Goal: Transaction & Acquisition: Obtain resource

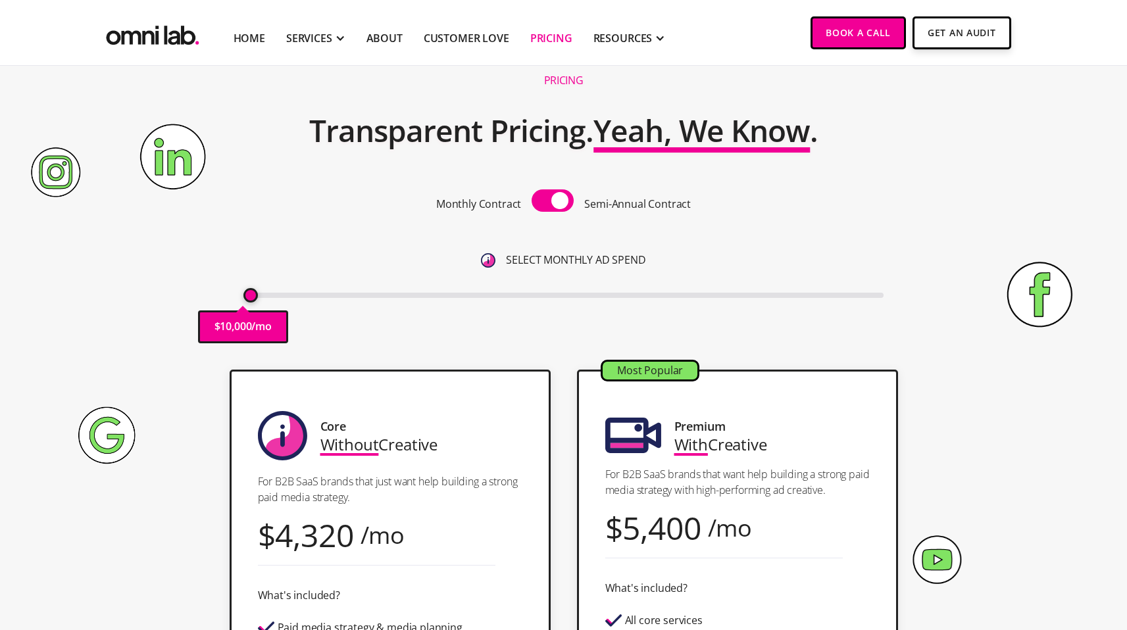
click at [551, 203] on span at bounding box center [552, 200] width 42 height 22
click at [552, 202] on input "checkbox" at bounding box center [552, 202] width 0 height 0
type input "10000"
drag, startPoint x: 250, startPoint y: 294, endPoint x: 237, endPoint y: 297, distance: 12.9
click at [243, 297] on input "range" at bounding box center [563, 295] width 640 height 5
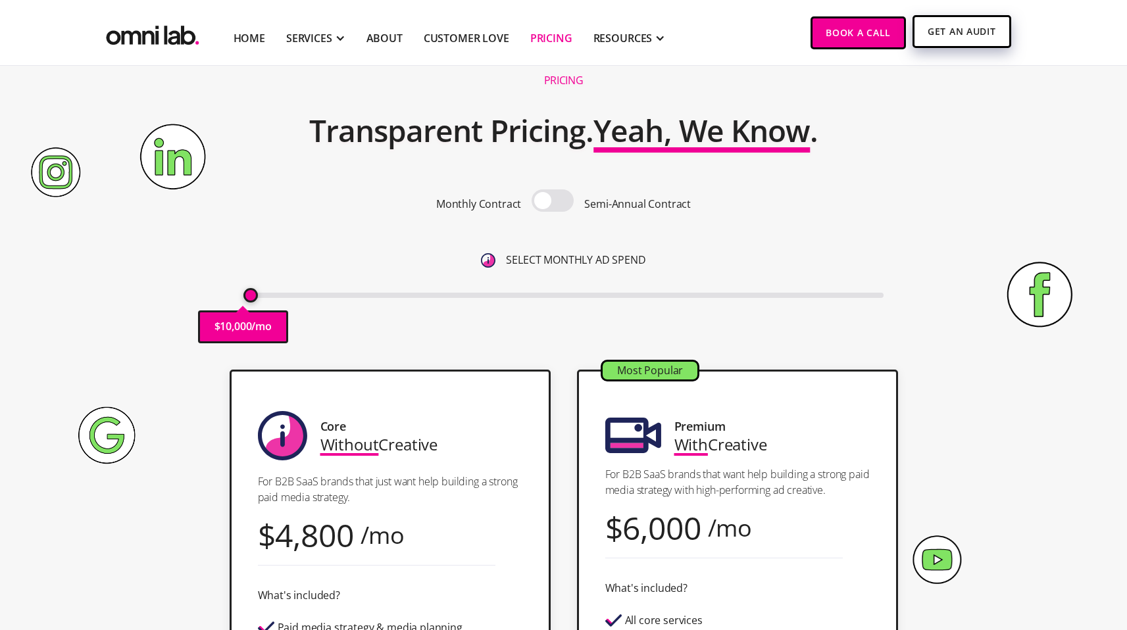
click at [988, 23] on link "Get An Audit" at bounding box center [961, 31] width 98 height 33
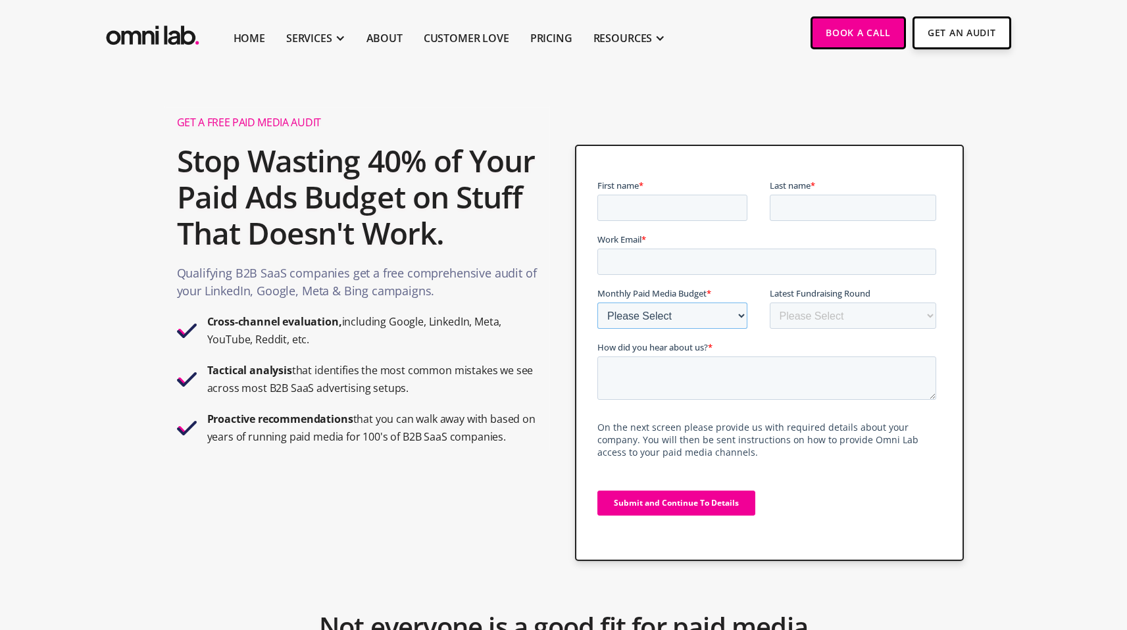
click at [680, 319] on select "Please Select $0 - $5,0000 $5,000 - $10,000 $10,000 - $25,000 $25,000 - $50,000…" at bounding box center [672, 316] width 150 height 26
click at [859, 317] on select "Please Select Bootstrapped Seed Series A Series B Series C Series D +" at bounding box center [853, 316] width 167 height 26
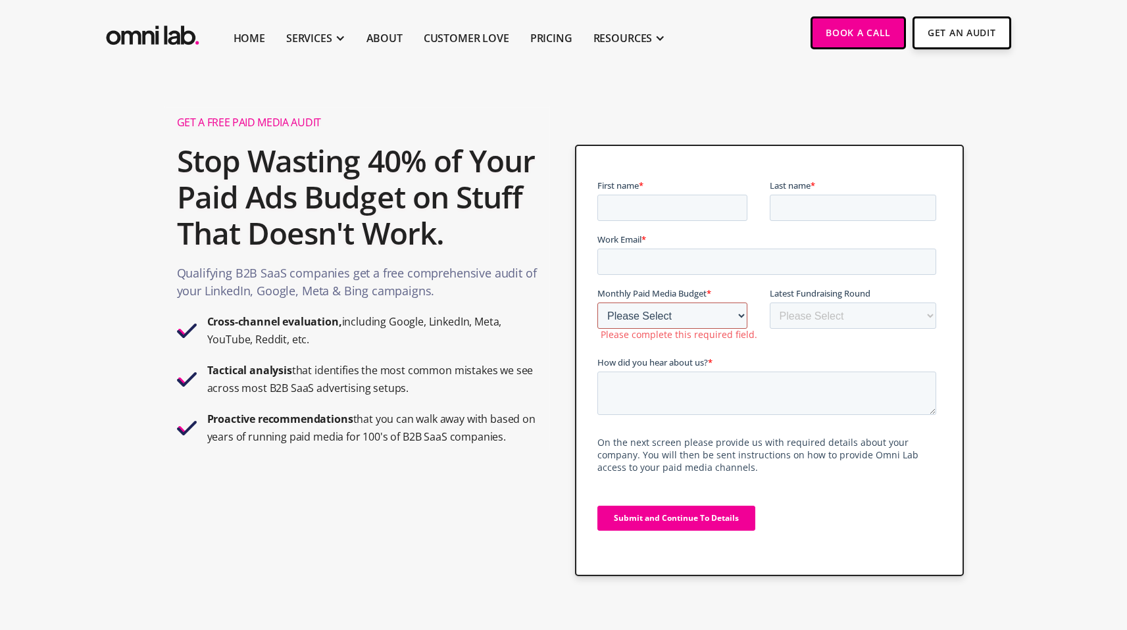
click at [621, 310] on select "Please Select $0 - $5,0000 $5,000 - $10,000 $10,000 - $25,000 $25,000 - $50,000…" at bounding box center [672, 316] width 150 height 26
select select "0-5000"
click at [597, 303] on select "Please Select $0 - $5,0000 $5,000 - $10,000 $10,000 - $25,000 $25,000 - $50,000…" at bounding box center [672, 316] width 150 height 26
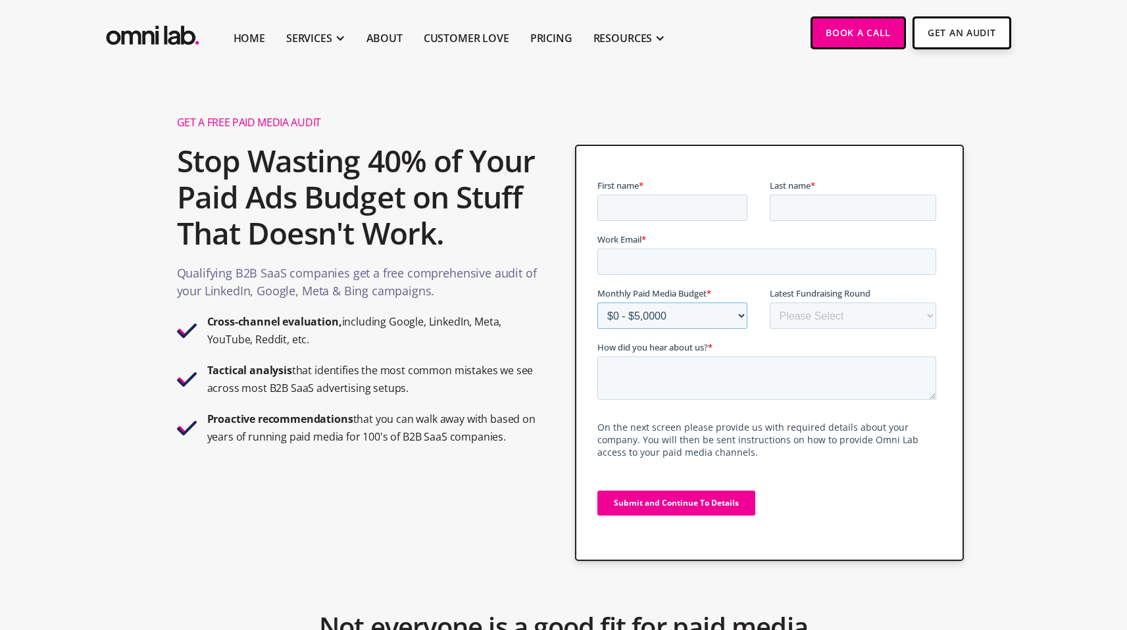
click at [642, 324] on select "Please Select $0 - $5,0000 $5,000 - $10,000 $10,000 - $25,000 $25,000 - $50,000…" at bounding box center [672, 316] width 150 height 26
click at [597, 303] on select "Please Select $0 - $5,0000 $5,000 - $10,000 $10,000 - $25,000 $25,000 - $50,000…" at bounding box center [672, 316] width 150 height 26
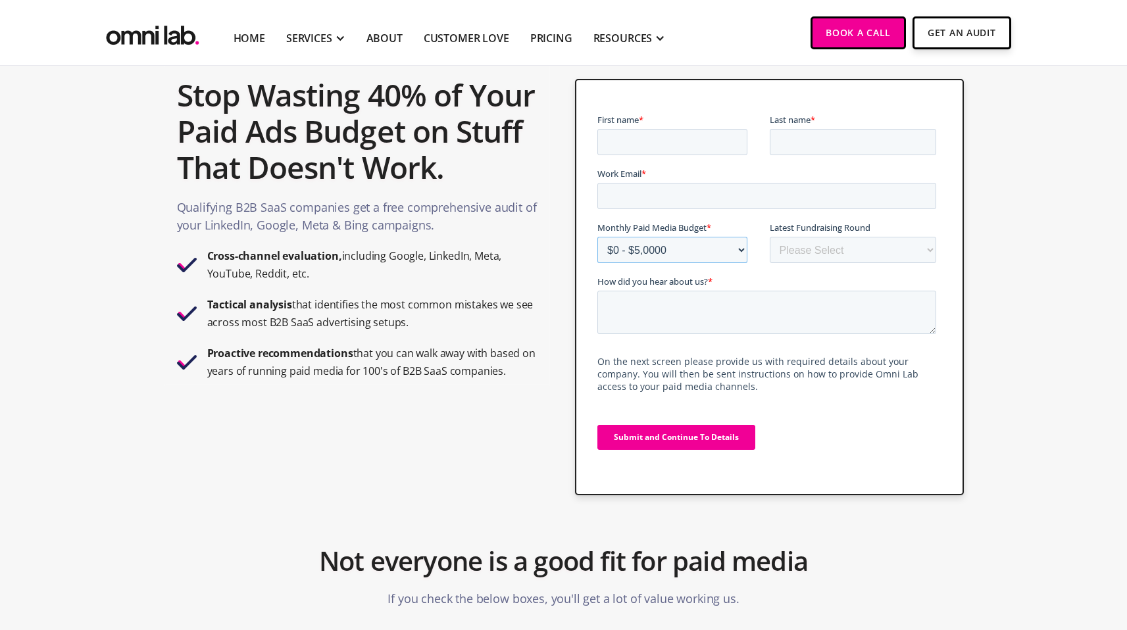
scroll to position [64, 0]
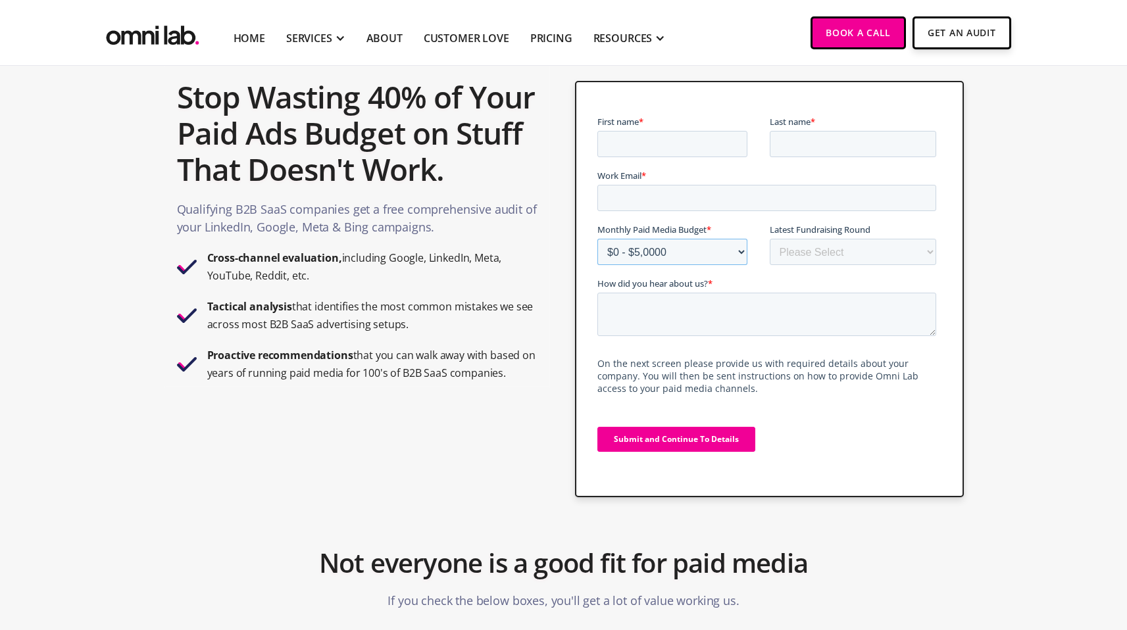
click at [681, 254] on select "Please Select $0 - $5,0000 $5,000 - $10,000 $10,000 - $25,000 $25,000 - $50,000…" at bounding box center [672, 252] width 150 height 26
click at [597, 239] on select "Please Select $0 - $5,0000 $5,000 - $10,000 $10,000 - $25,000 $25,000 - $50,000…" at bounding box center [672, 252] width 150 height 26
click at [681, 254] on select "Please Select $0 - $5,0000 $5,000 - $10,000 $10,000 - $25,000 $25,000 - $50,000…" at bounding box center [672, 252] width 150 height 26
click at [845, 251] on select "Please Select Bootstrapped Seed Series A Series B Series C Series D +" at bounding box center [853, 252] width 167 height 26
click at [715, 256] on select "Please Select $0 - $5,0000 $5,000 - $10,000 $10,000 - $25,000 $25,000 - $50,000…" at bounding box center [672, 252] width 150 height 26
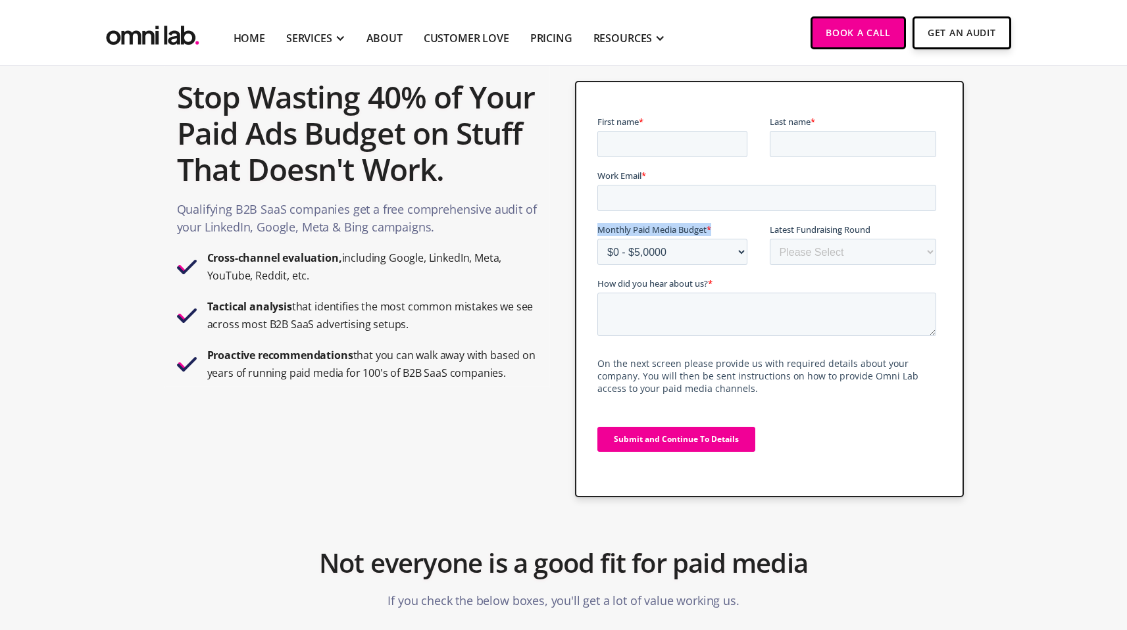
drag, startPoint x: 622, startPoint y: 231, endPoint x: 747, endPoint y: 231, distance: 124.3
click at [747, 231] on label "Monthly Paid Media Budget *" at bounding box center [683, 229] width 172 height 13
click at [747, 239] on select "Please Select $0 - $5,0000 $5,000 - $10,000 $10,000 - $25,000 $25,000 - $50,000…" at bounding box center [672, 252] width 150 height 26
drag, startPoint x: 763, startPoint y: 233, endPoint x: 902, endPoint y: 224, distance: 139.0
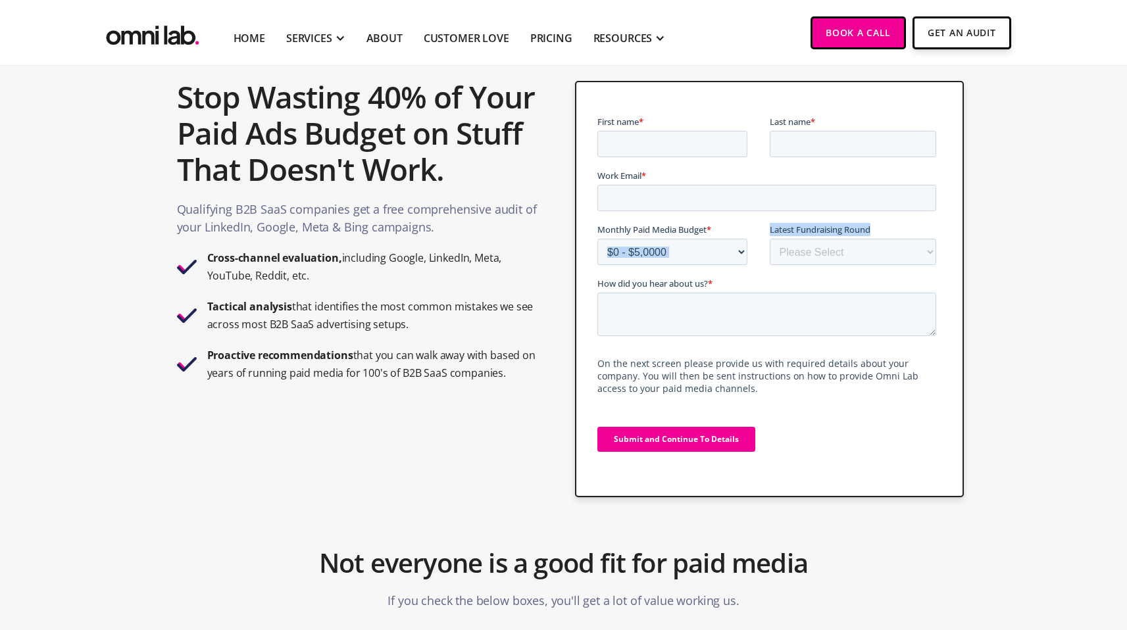
click at [902, 224] on fieldset "Monthly Paid Media Budget * Please Select $0 - $5,0000 $5,000 - $10,000 $10,000…" at bounding box center [769, 250] width 344 height 54
click at [902, 224] on label "Latest Fundraising Round" at bounding box center [856, 229] width 172 height 13
click at [902, 239] on select "Please Select Bootstrapped Seed Series A Series B Series C Series D +" at bounding box center [853, 252] width 167 height 26
click at [843, 30] on link "Book a Call" at bounding box center [857, 31] width 95 height 33
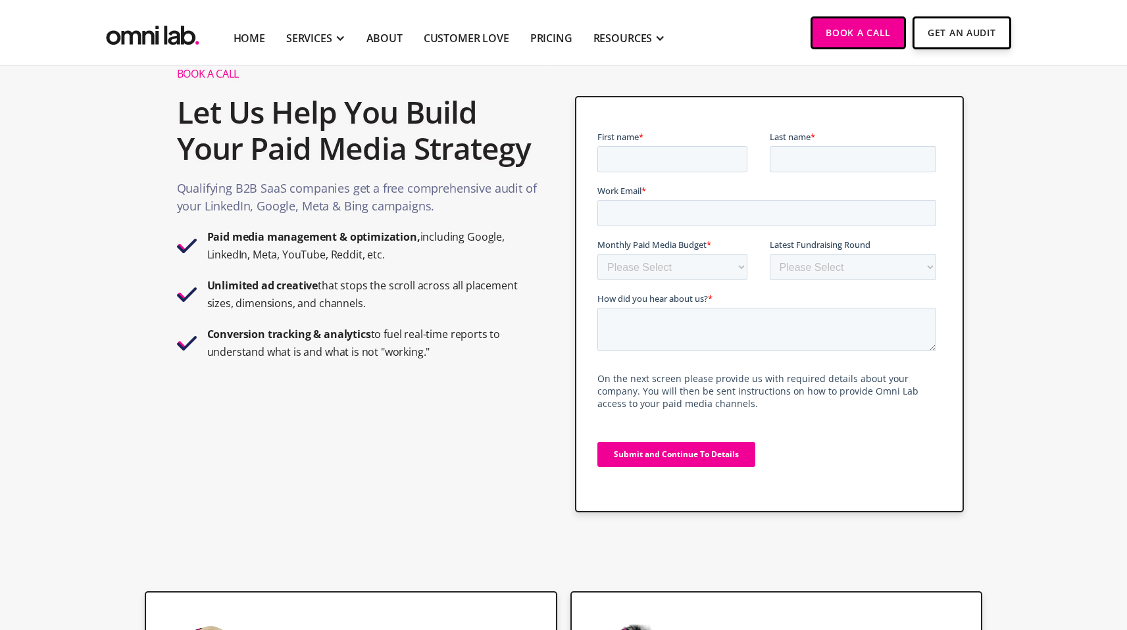
scroll to position [47, 0]
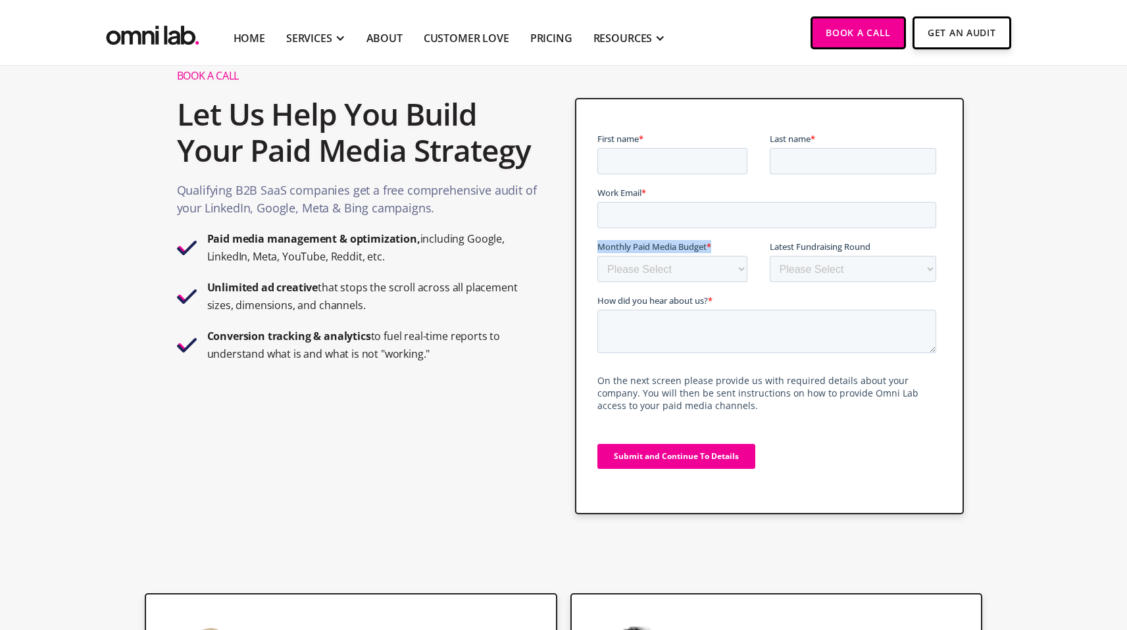
drag, startPoint x: 716, startPoint y: 246, endPoint x: 595, endPoint y: 246, distance: 120.4
click at [597, 246] on html "First name * Last name * Work Email * Monthly Paid Media Budget * Please Select…" at bounding box center [769, 312] width 344 height 360
click at [595, 246] on div at bounding box center [769, 306] width 389 height 416
click at [604, 246] on span "Monthly Paid Media Budget" at bounding box center [651, 247] width 109 height 12
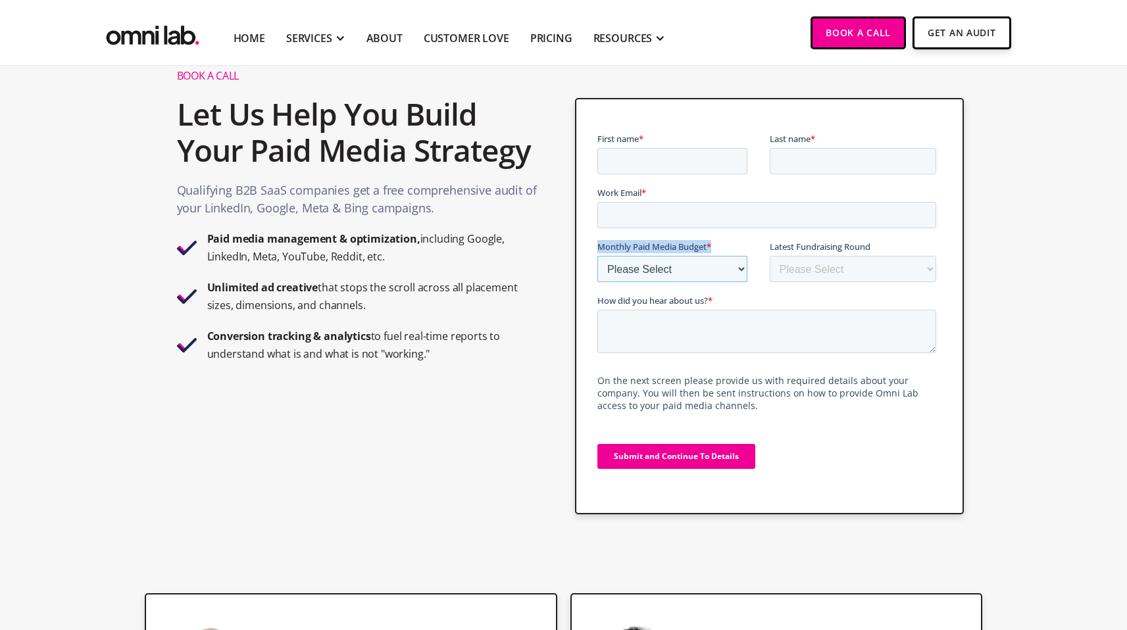
click at [604, 256] on select "Please Select $0 - $5,0000 $5,000 - $10,000 $10,000 - $25,000 $25,000 - $50,000…" at bounding box center [672, 269] width 150 height 26
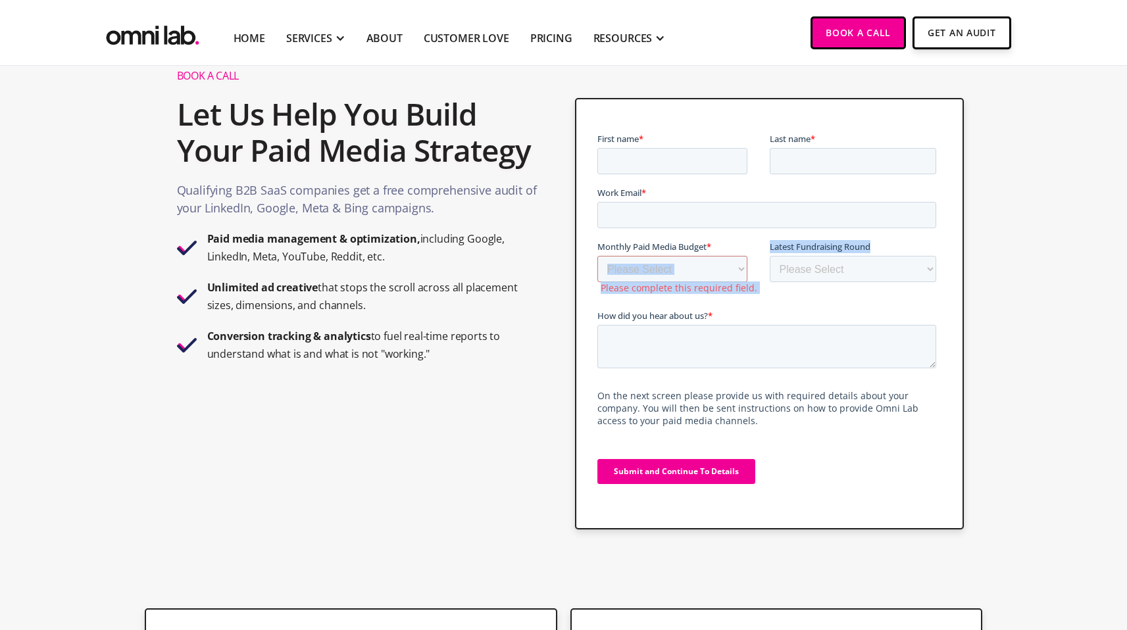
drag, startPoint x: 860, startPoint y: 245, endPoint x: 722, endPoint y: 245, distance: 137.5
click at [722, 245] on fieldset "Monthly Paid Media Budget * Please Select $0 - $5,0000 $5,000 - $10,000 $10,000…" at bounding box center [769, 274] width 344 height 69
click at [775, 318] on label "How did you hear about us? *" at bounding box center [769, 315] width 344 height 13
click at [775, 325] on textarea "How did you hear about us? *" at bounding box center [766, 346] width 339 height 43
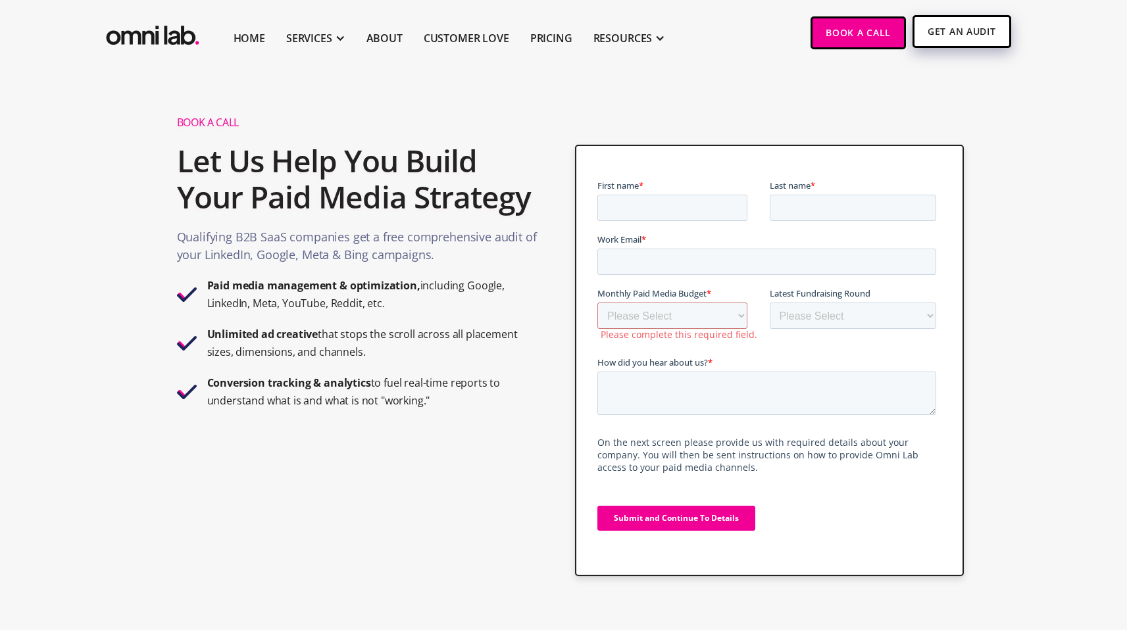
click at [971, 29] on link "Get An Audit" at bounding box center [961, 31] width 98 height 33
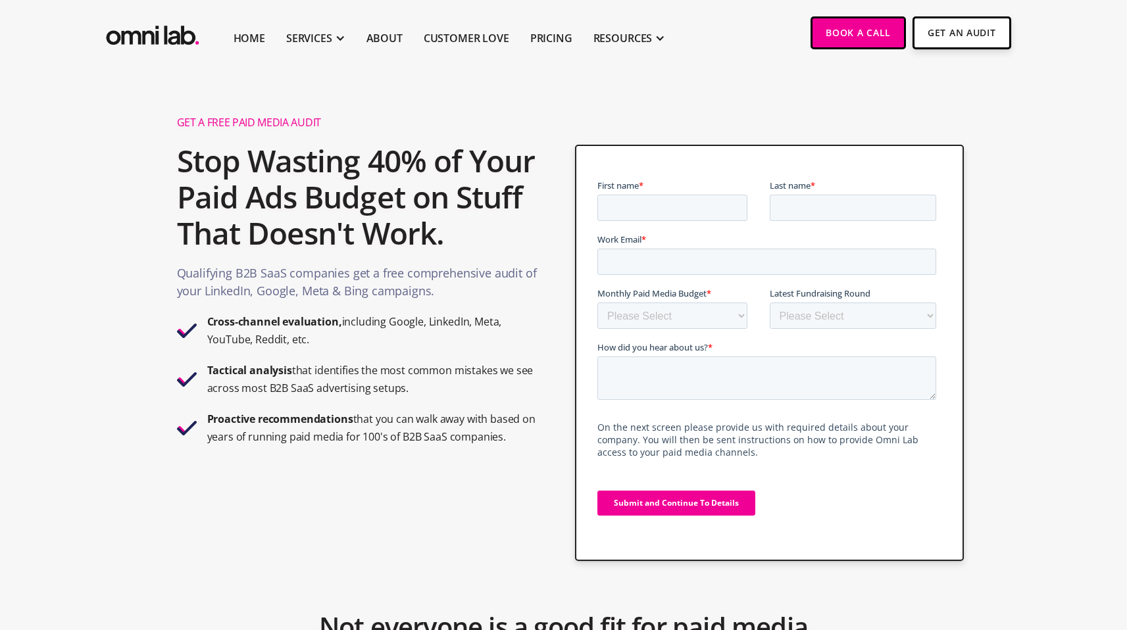
click at [711, 322] on select "Please Select $0 - $5,0000 $5,000 - $10,000 $10,000 - $25,000 $25,000 - $50,000…" at bounding box center [672, 316] width 150 height 26
click at [818, 313] on select "Please Select Bootstrapped Seed Series A Series B Series C Series D +" at bounding box center [853, 316] width 167 height 26
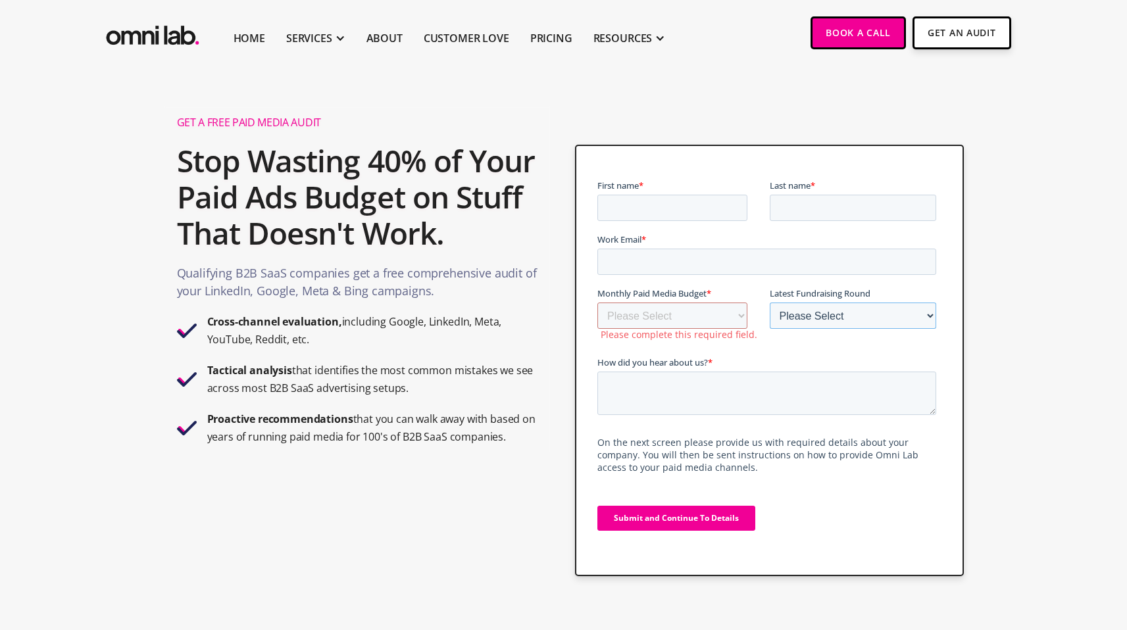
select select "seed"
click at [770, 303] on select "Please Select Bootstrapped Seed Series A Series B Series C Series D +" at bounding box center [853, 316] width 167 height 26
click at [763, 339] on label "Please complete this required field." at bounding box center [685, 335] width 169 height 12
click at [735, 322] on select "Please Select $0 - $5,0000 $5,000 - $10,000 $10,000 - $25,000 $25,000 - $50,000…" at bounding box center [672, 316] width 150 height 26
select select "10000-25000"
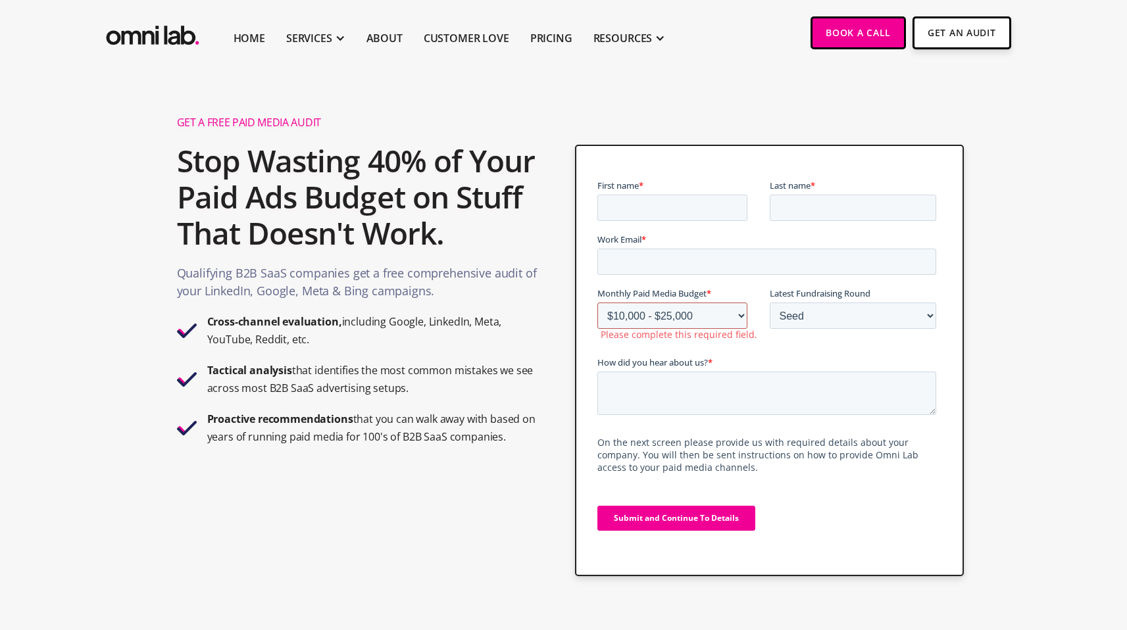
click at [597, 303] on select "Please Select $0 - $5,0000 $5,000 - $10,000 $10,000 - $25,000 $25,000 - $50,000…" at bounding box center [672, 316] width 150 height 26
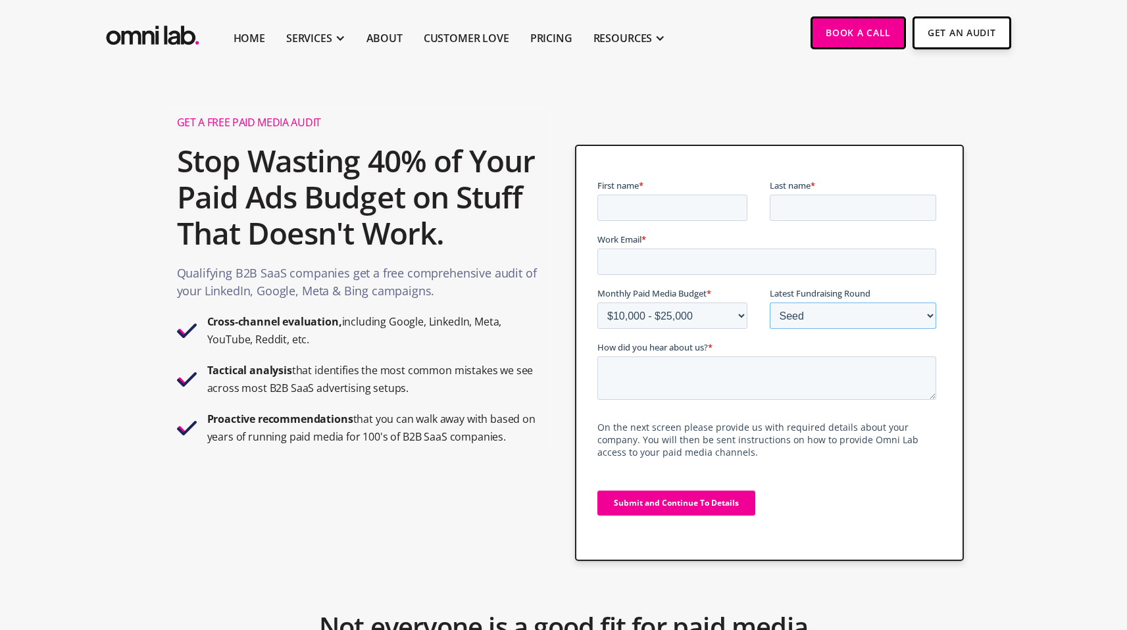
click at [852, 320] on select "Please Select Bootstrapped Seed Series A Series B Series C Series D +" at bounding box center [853, 316] width 167 height 26
select select "series_a"
click at [770, 303] on select "Please Select Bootstrapped Seed Series A Series B Series C Series D +" at bounding box center [853, 316] width 167 height 26
click at [714, 314] on select "Please Select $0 - $5,0000 $5,000 - $10,000 $10,000 - $25,000 $25,000 - $50,000…" at bounding box center [672, 316] width 150 height 26
click at [733, 312] on select "Please Select $0 - $5,0000 $5,000 - $10,000 $10,000 - $25,000 $25,000 - $50,000…" at bounding box center [672, 316] width 150 height 26
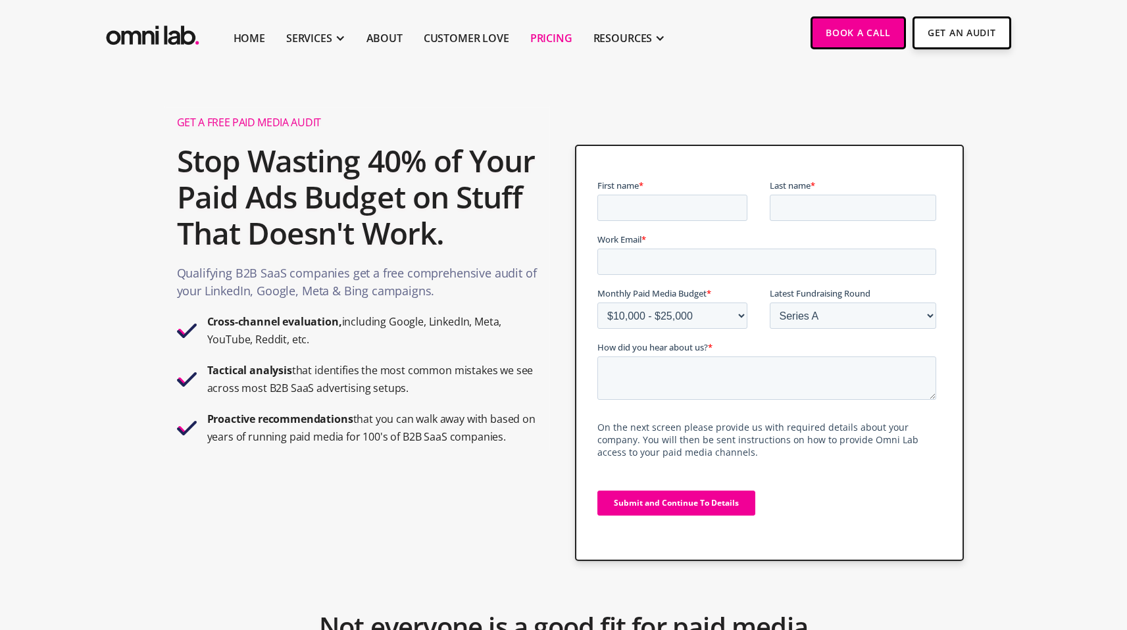
click at [543, 35] on link "Pricing" at bounding box center [551, 38] width 42 height 16
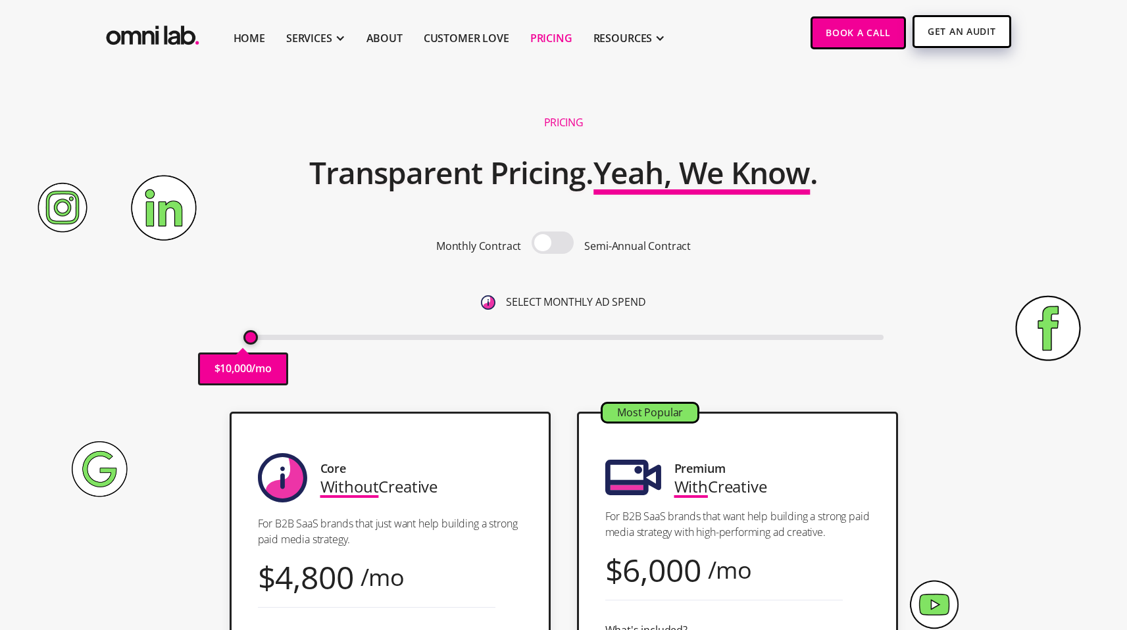
click at [962, 30] on link "Get An Audit" at bounding box center [961, 31] width 98 height 33
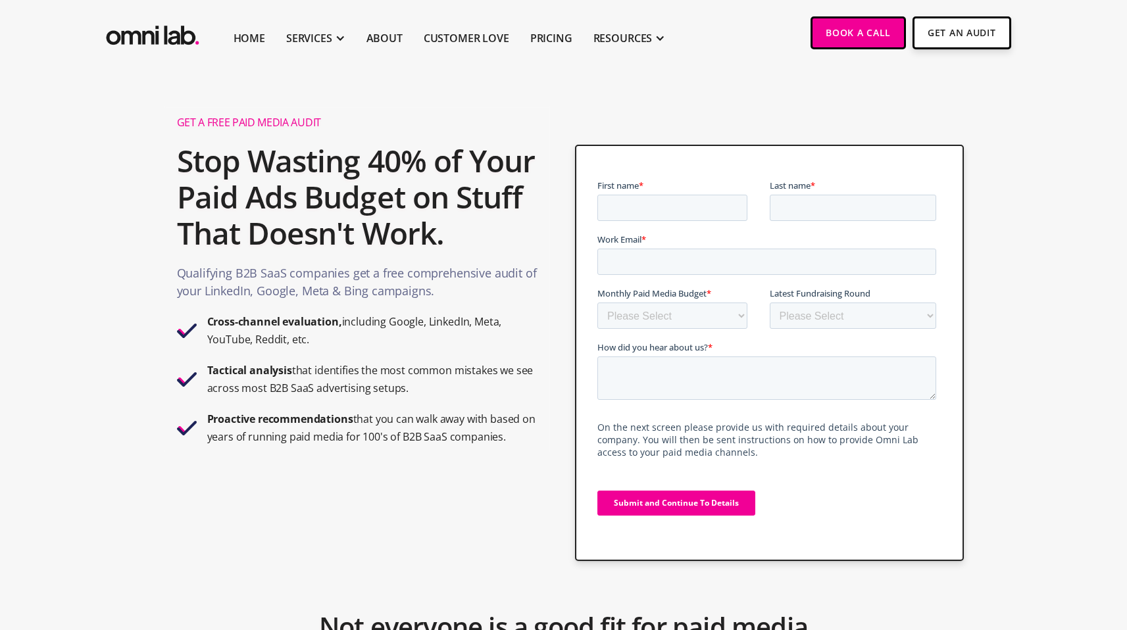
click at [706, 334] on fieldset "Monthly Paid Media Budget * Please Select $0 - $5,0000 $5,000 - $10,000 $10,000…" at bounding box center [769, 314] width 344 height 54
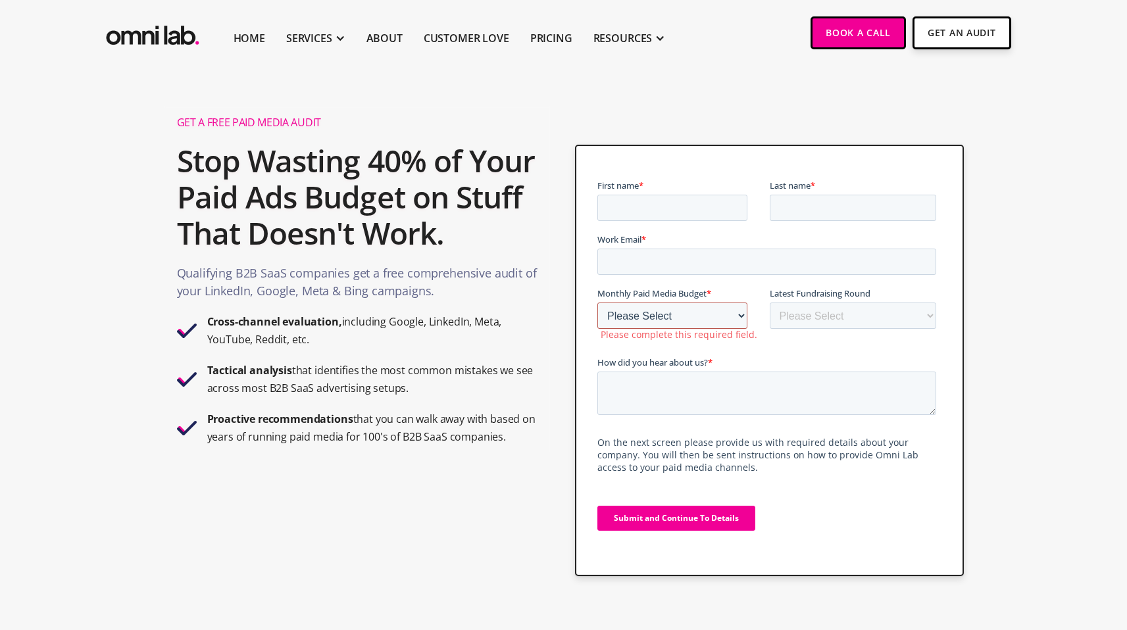
click at [706, 319] on select "Please Select $0 - $5,0000 $5,000 - $10,000 $10,000 - $25,000 $25,000 - $50,000…" at bounding box center [672, 316] width 150 height 26
click at [671, 322] on select "Please Select $0 - $5,0000 $5,000 - $10,000 $10,000 - $25,000 $25,000 - $50,000…" at bounding box center [672, 316] width 150 height 26
click at [641, 313] on select "Please Select $0 - $5,0000 $5,000 - $10,000 $10,000 - $25,000 $25,000 - $50,000…" at bounding box center [672, 316] width 150 height 26
click at [559, 39] on link "Pricing" at bounding box center [551, 38] width 42 height 16
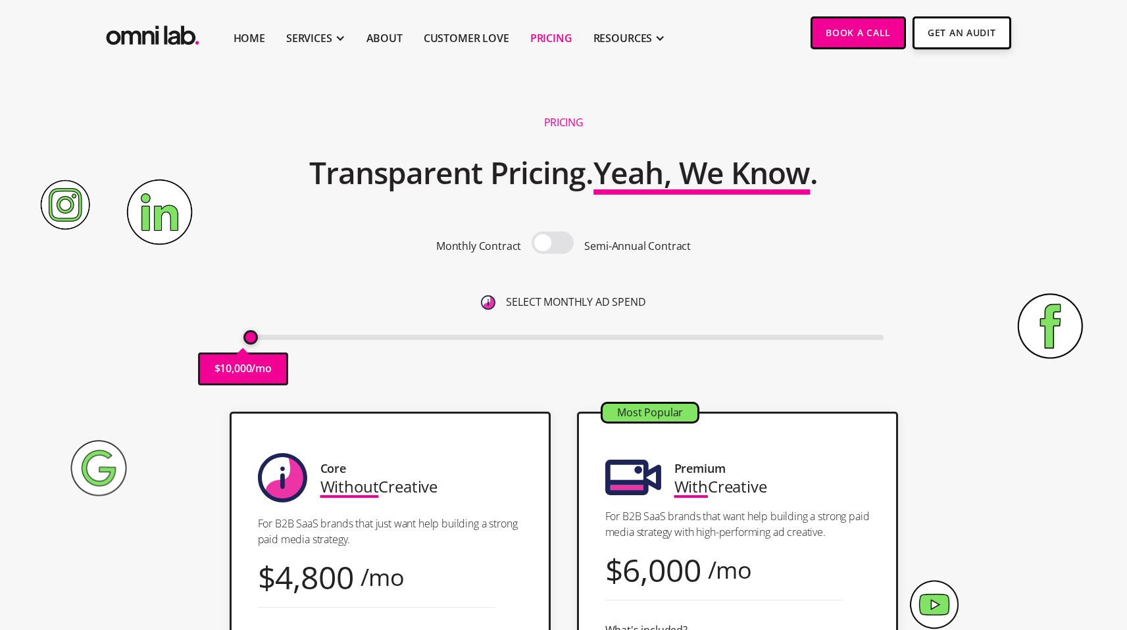
click at [285, 321] on div "Monthly Contract Semi-Annual Contract SELECT MONTHLY AD SPEND $ 10,000 /mo" at bounding box center [563, 289] width 640 height 114
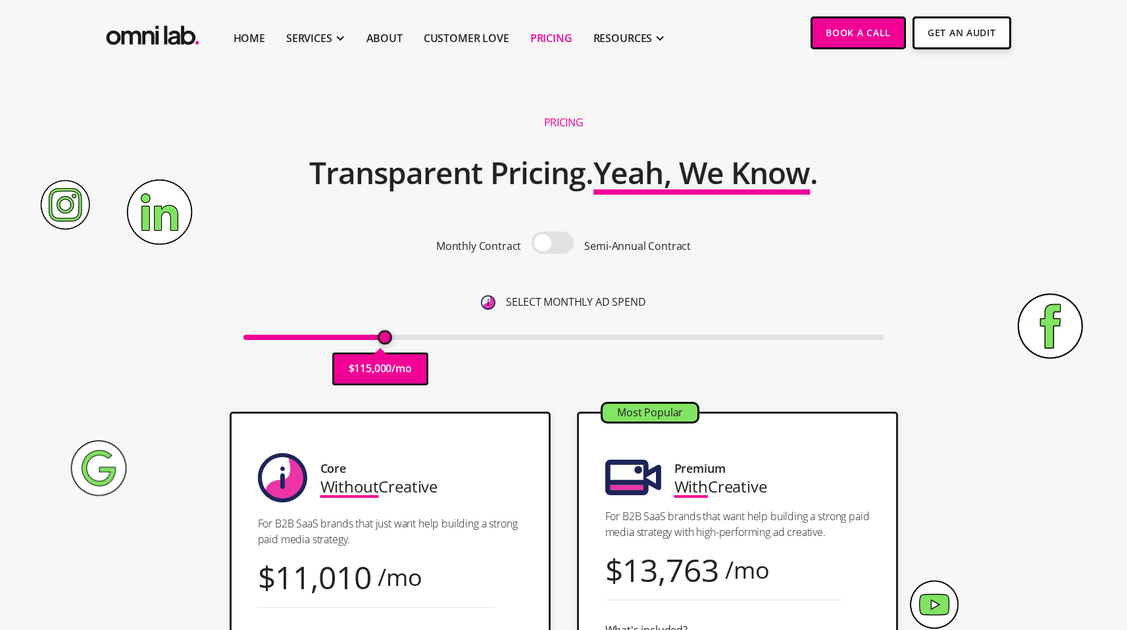
drag, startPoint x: 253, startPoint y: 335, endPoint x: 385, endPoint y: 351, distance: 133.1
click at [385, 340] on input "range" at bounding box center [563, 337] width 640 height 5
click at [375, 275] on div "Monthly Contract Semi-Annual Contract SELECT MONTHLY AD SPEND $ 115,000 /mo" at bounding box center [563, 289] width 640 height 114
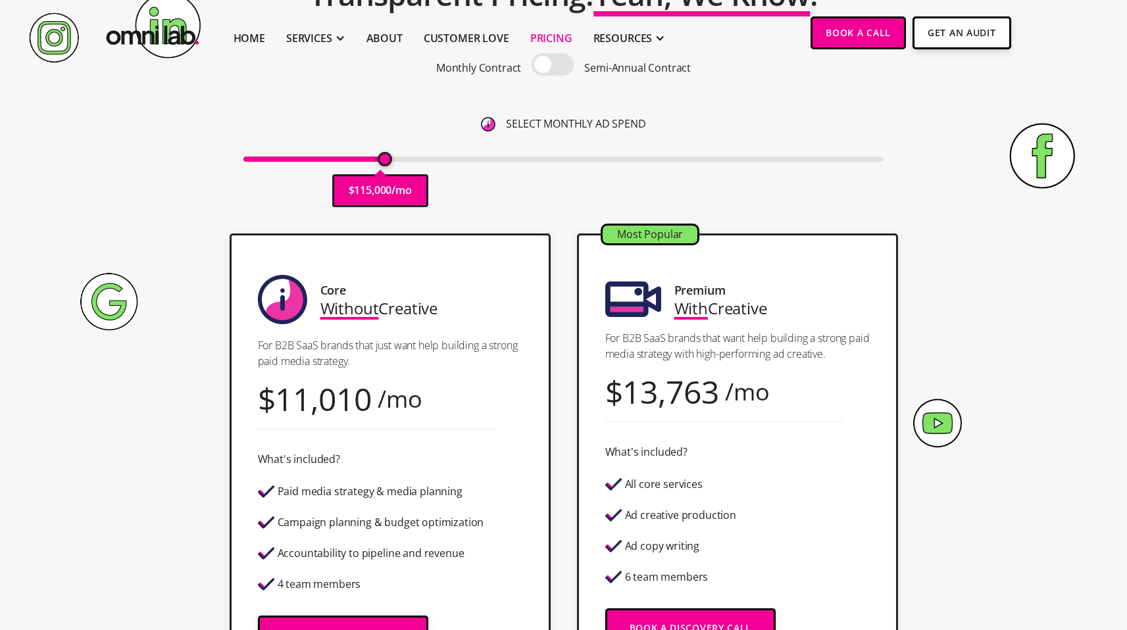
scroll to position [191, 0]
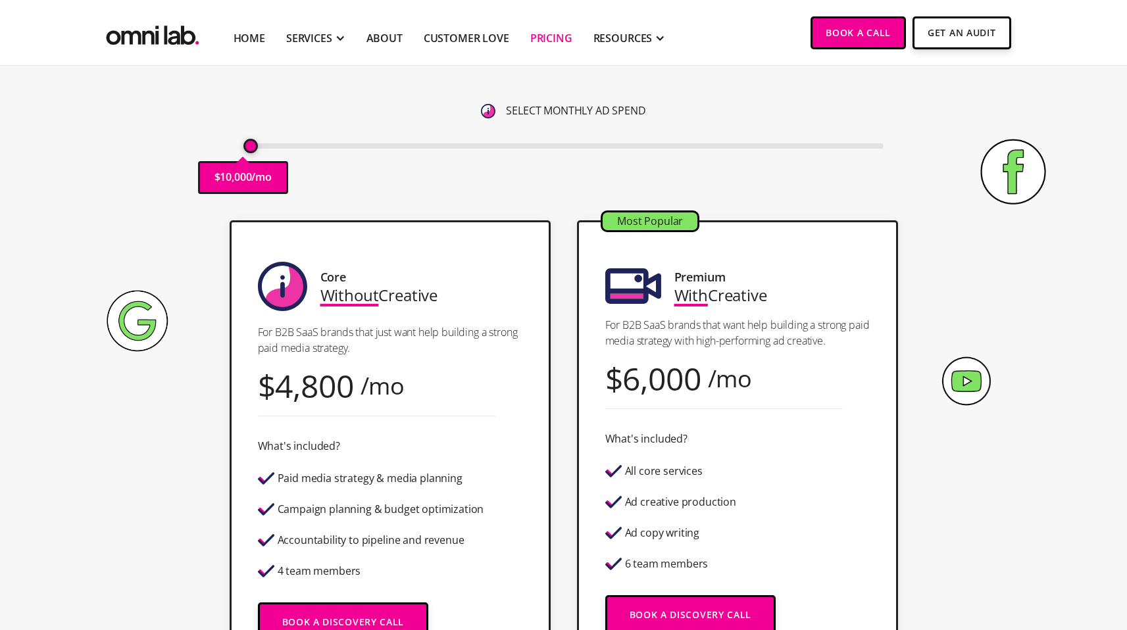
drag, startPoint x: 378, startPoint y: 146, endPoint x: 214, endPoint y: 154, distance: 164.6
type input "10000"
click at [243, 149] on input "range" at bounding box center [563, 145] width 640 height 5
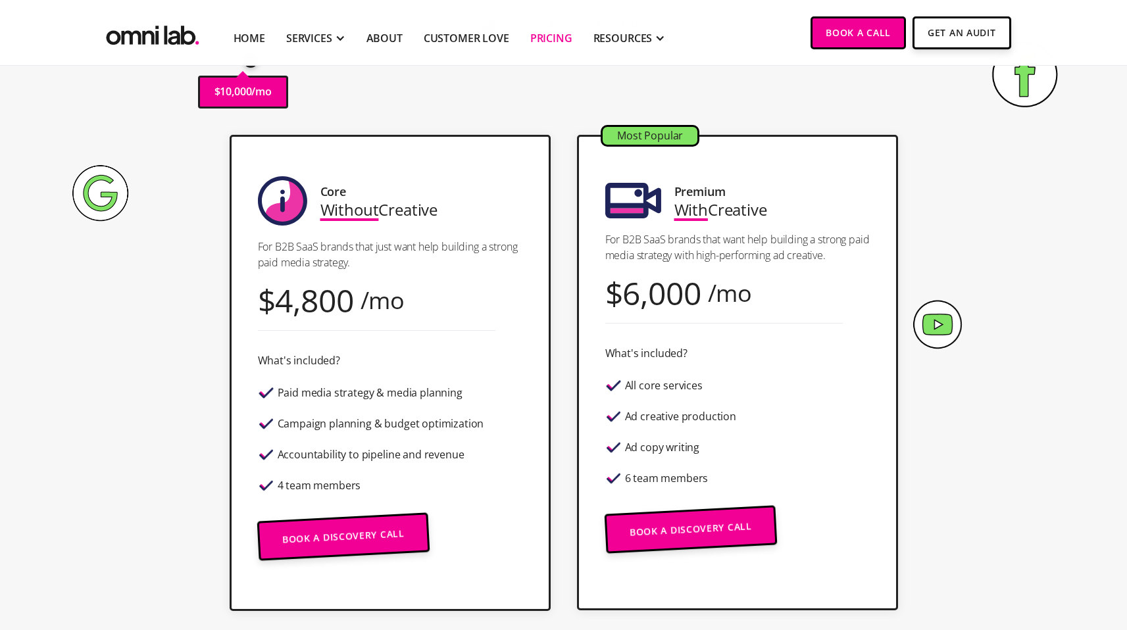
scroll to position [0, 0]
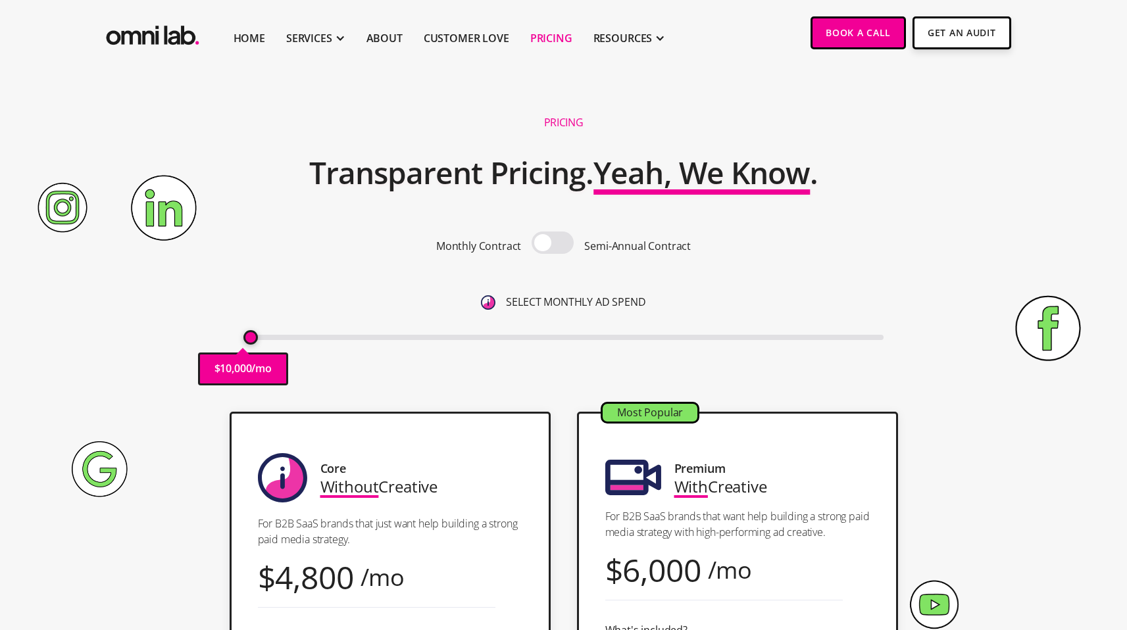
click at [148, 49] on div "Home SERVICES Our Services Paid Ads Build trust, brand awareness, and demand an…" at bounding box center [389, 32] width 573 height 65
click at [145, 35] on img "home" at bounding box center [152, 32] width 99 height 32
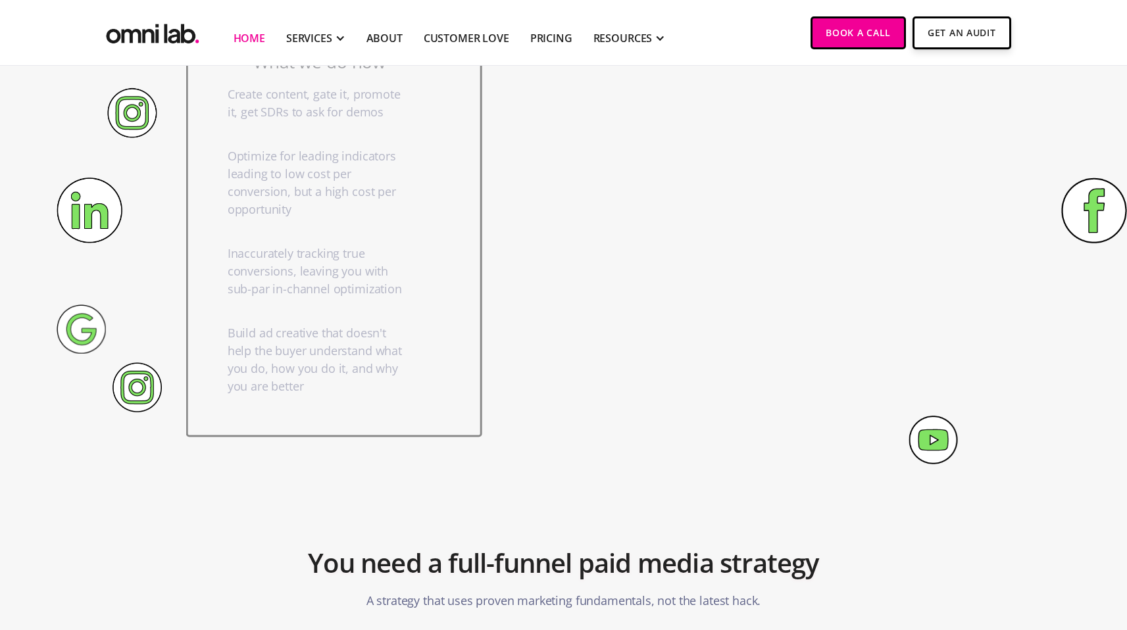
scroll to position [971, 0]
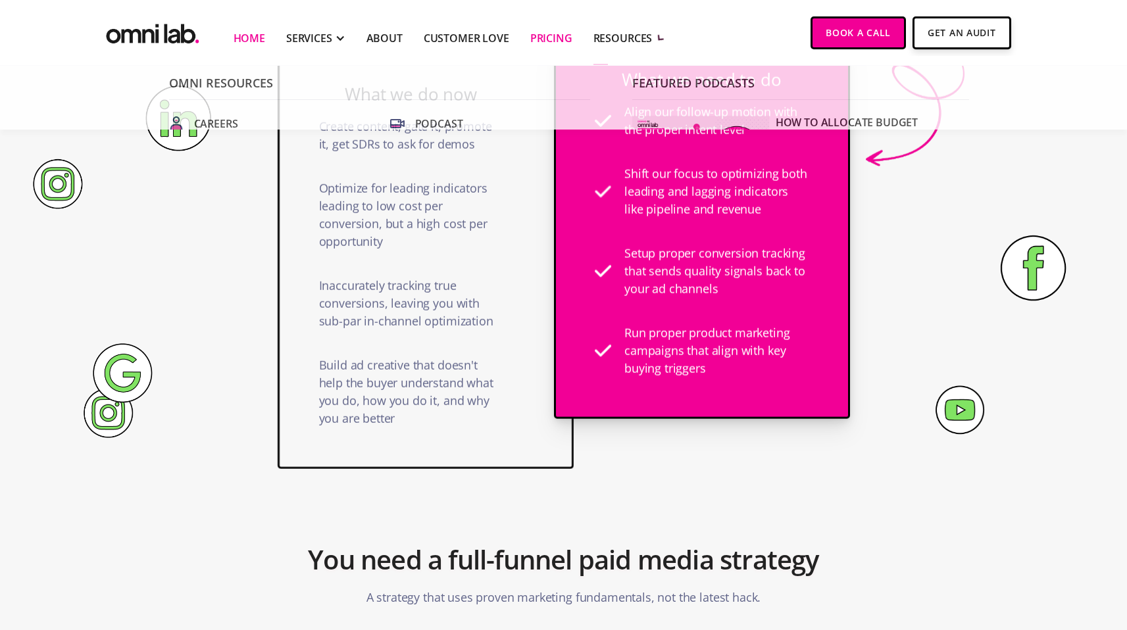
click at [554, 36] on link "Pricing" at bounding box center [551, 38] width 42 height 16
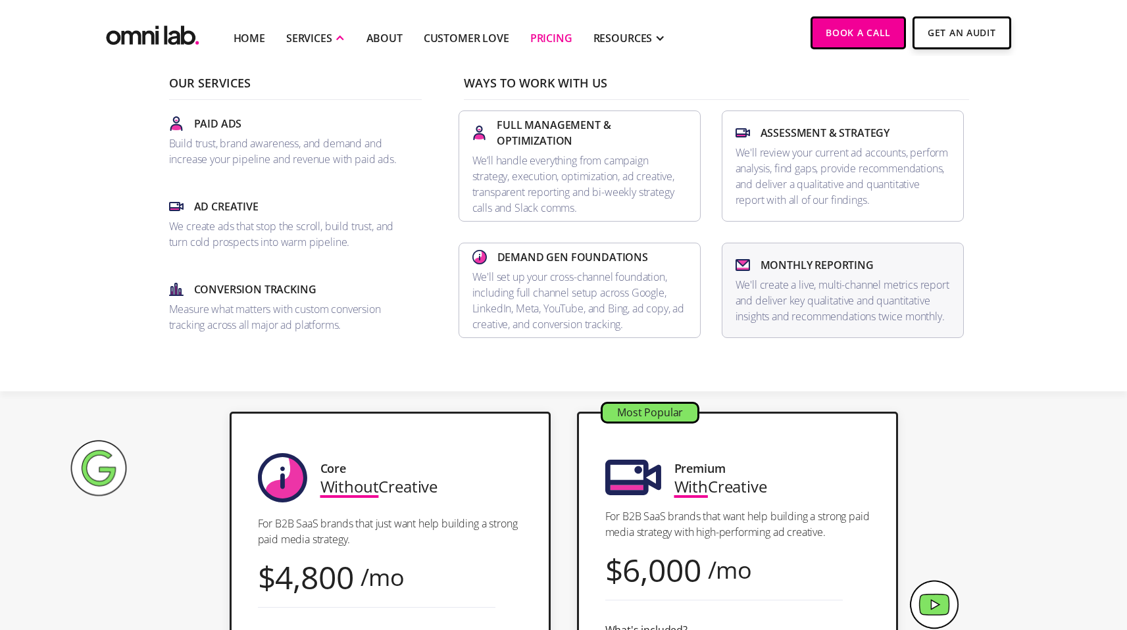
click at [828, 283] on p "We'll create a live, multi-channel metrics report and deliver key qualitative a…" at bounding box center [842, 300] width 214 height 47
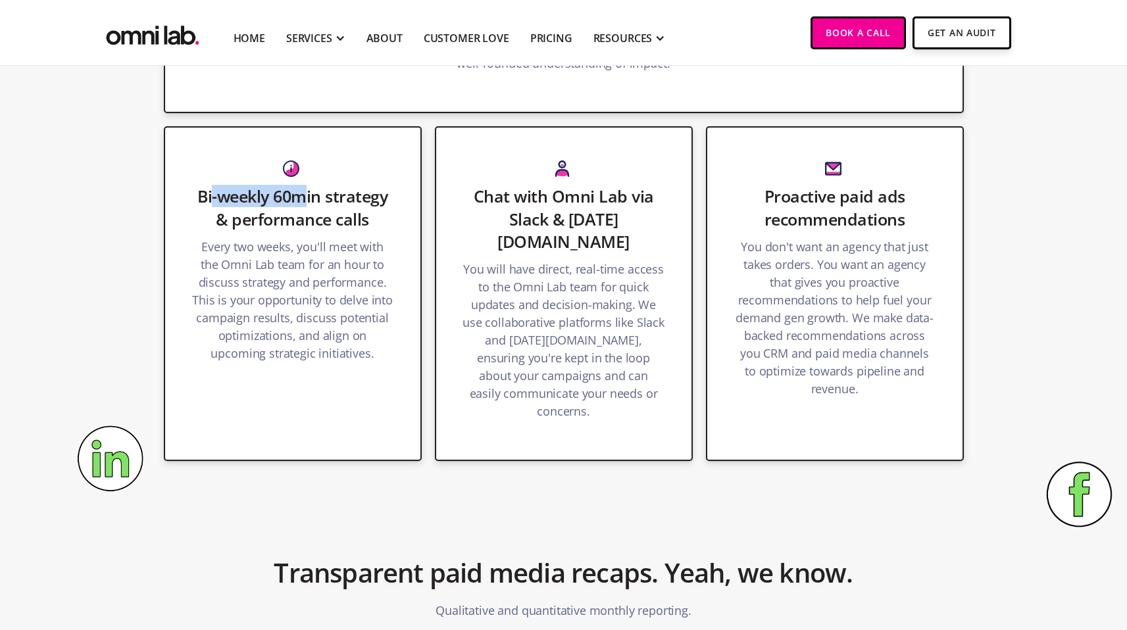
drag, startPoint x: 210, startPoint y: 191, endPoint x: 310, endPoint y: 197, distance: 99.5
click at [309, 194] on h3 "Bi-weekly 60min strategy & performance calls" at bounding box center [292, 207] width 203 height 45
click at [310, 197] on h3 "Bi-weekly 60min strategy & performance calls" at bounding box center [292, 207] width 203 height 45
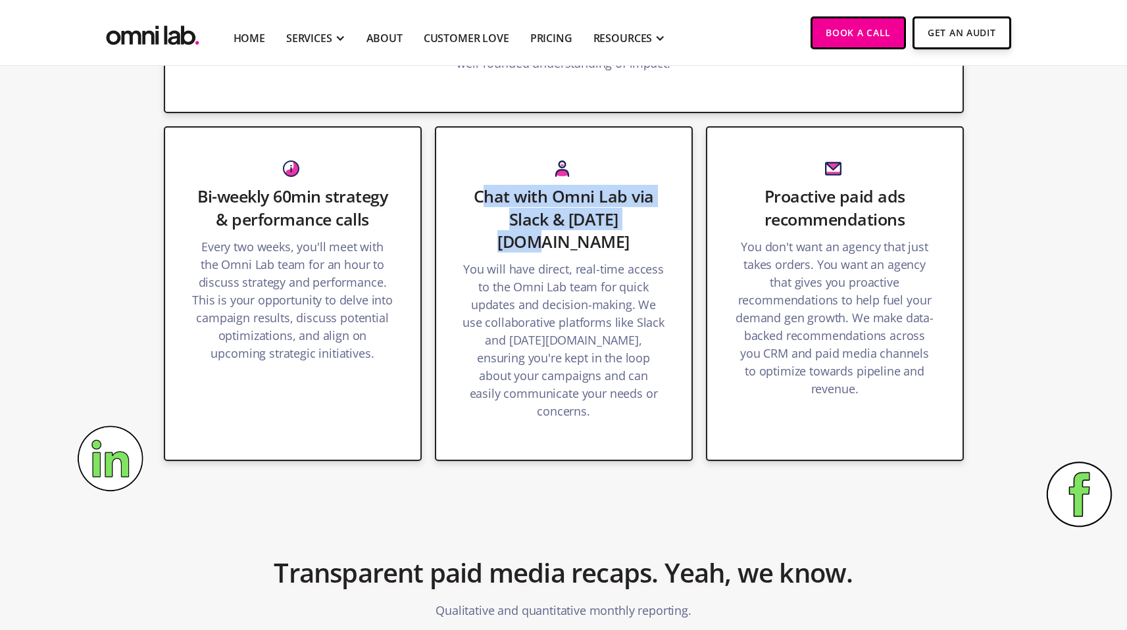
drag, startPoint x: 489, startPoint y: 193, endPoint x: 657, endPoint y: 232, distance: 172.6
click at [657, 232] on div "Chat with Omni Lab via Slack & [DATE][DOMAIN_NAME] You will have direct, real-t…" at bounding box center [564, 293] width 258 height 335
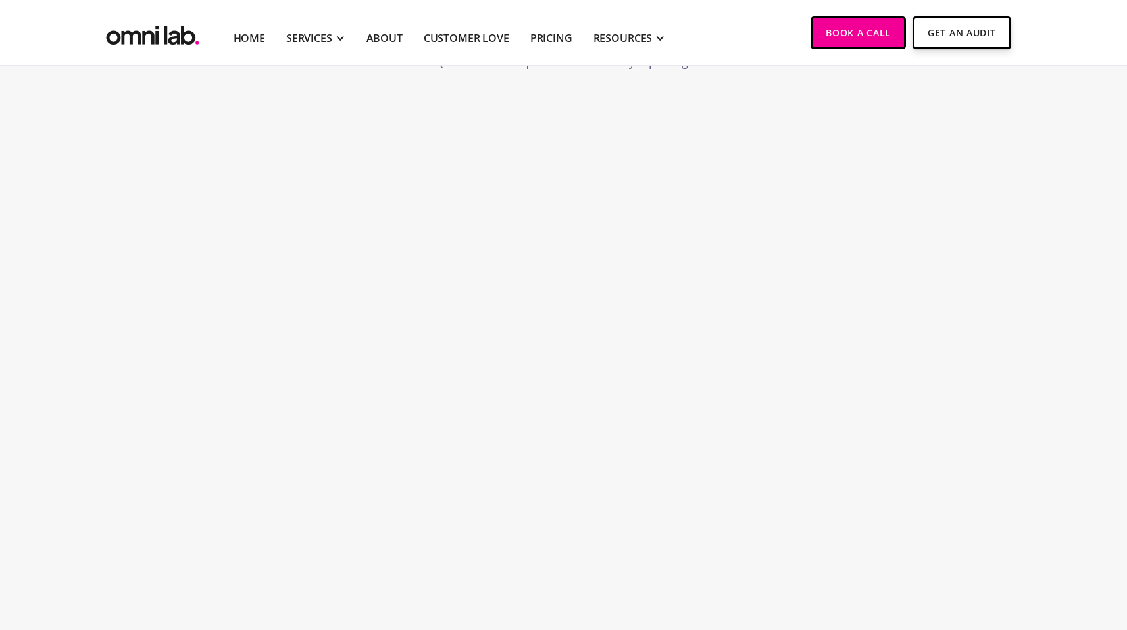
scroll to position [1934, 0]
click at [962, 34] on link "Get An Audit" at bounding box center [961, 31] width 98 height 33
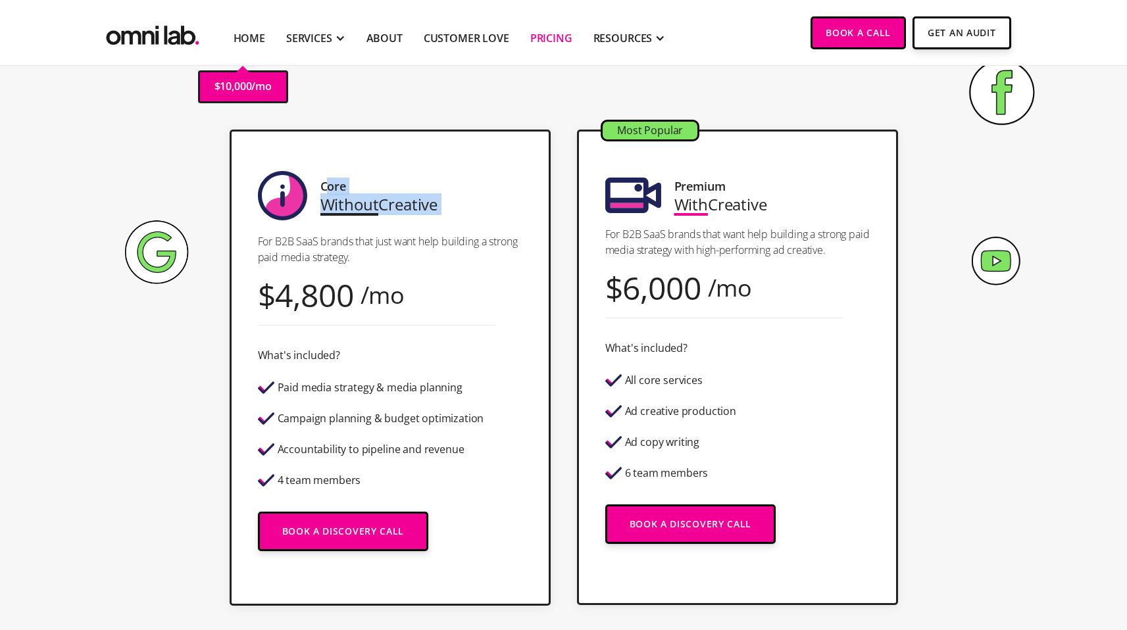
drag, startPoint x: 324, startPoint y: 184, endPoint x: 470, endPoint y: 214, distance: 149.1
click at [470, 214] on div "Core Without Creative For B2B SaaS brands that just want help building a strong…" at bounding box center [390, 368] width 321 height 476
drag, startPoint x: 673, startPoint y: 182, endPoint x: 772, endPoint y: 206, distance: 101.6
click at [772, 206] on div "Most Popular Premium With Creative For B2B SaaS brands that want help building …" at bounding box center [737, 368] width 321 height 476
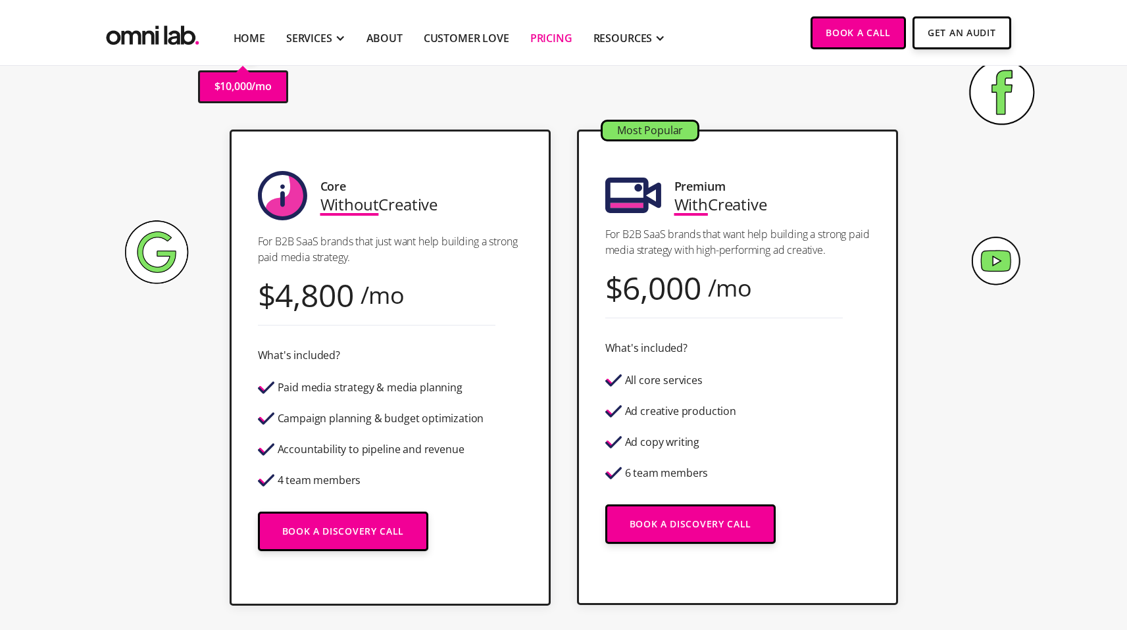
click at [772, 206] on div "Most Popular Premium With Creative For B2B SaaS brands that want help building …" at bounding box center [737, 368] width 321 height 476
